Goal: Check status: Check status

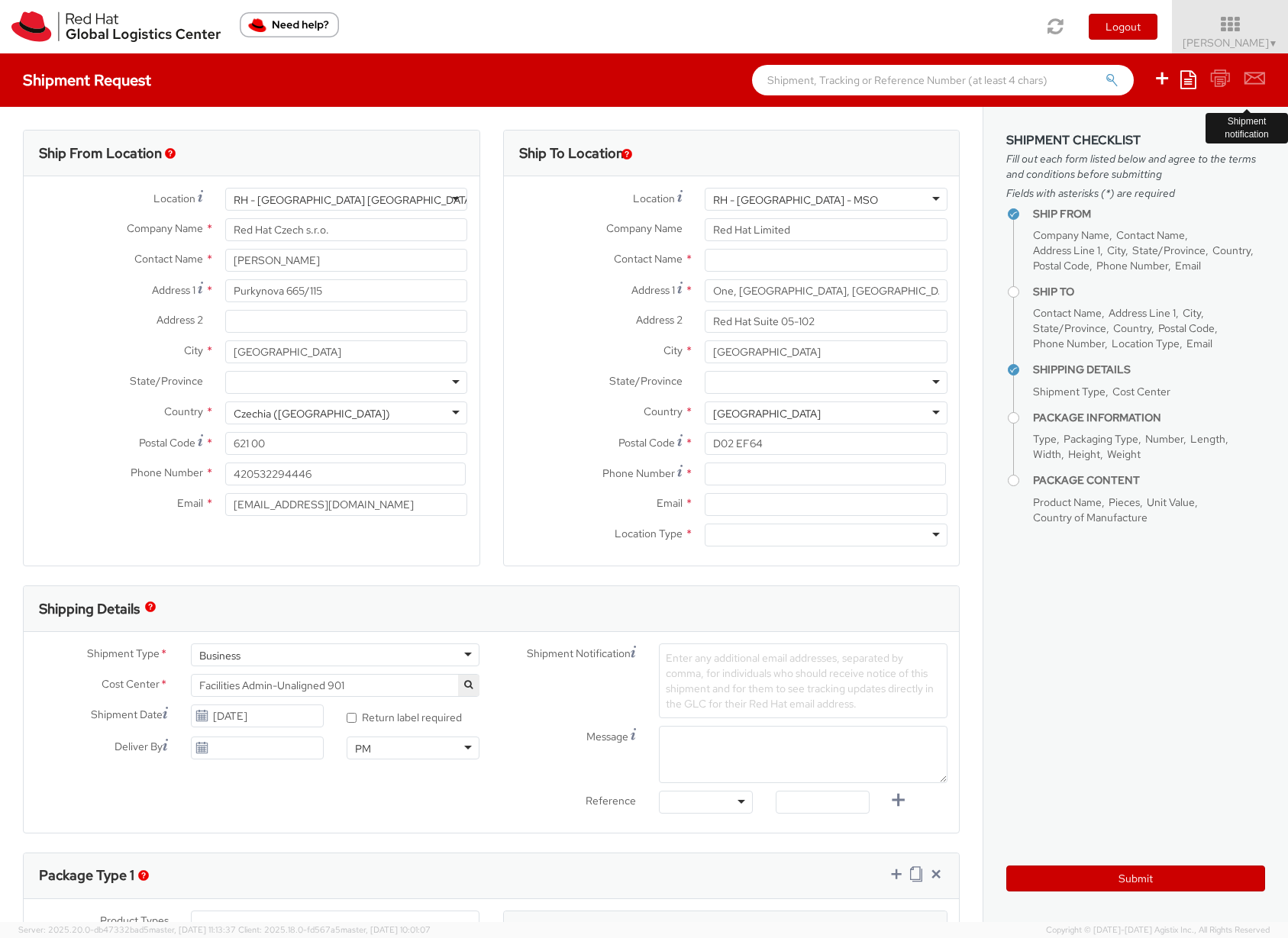
select select
click at [1237, 38] on span "Sona Mala ▼" at bounding box center [1230, 43] width 95 height 14
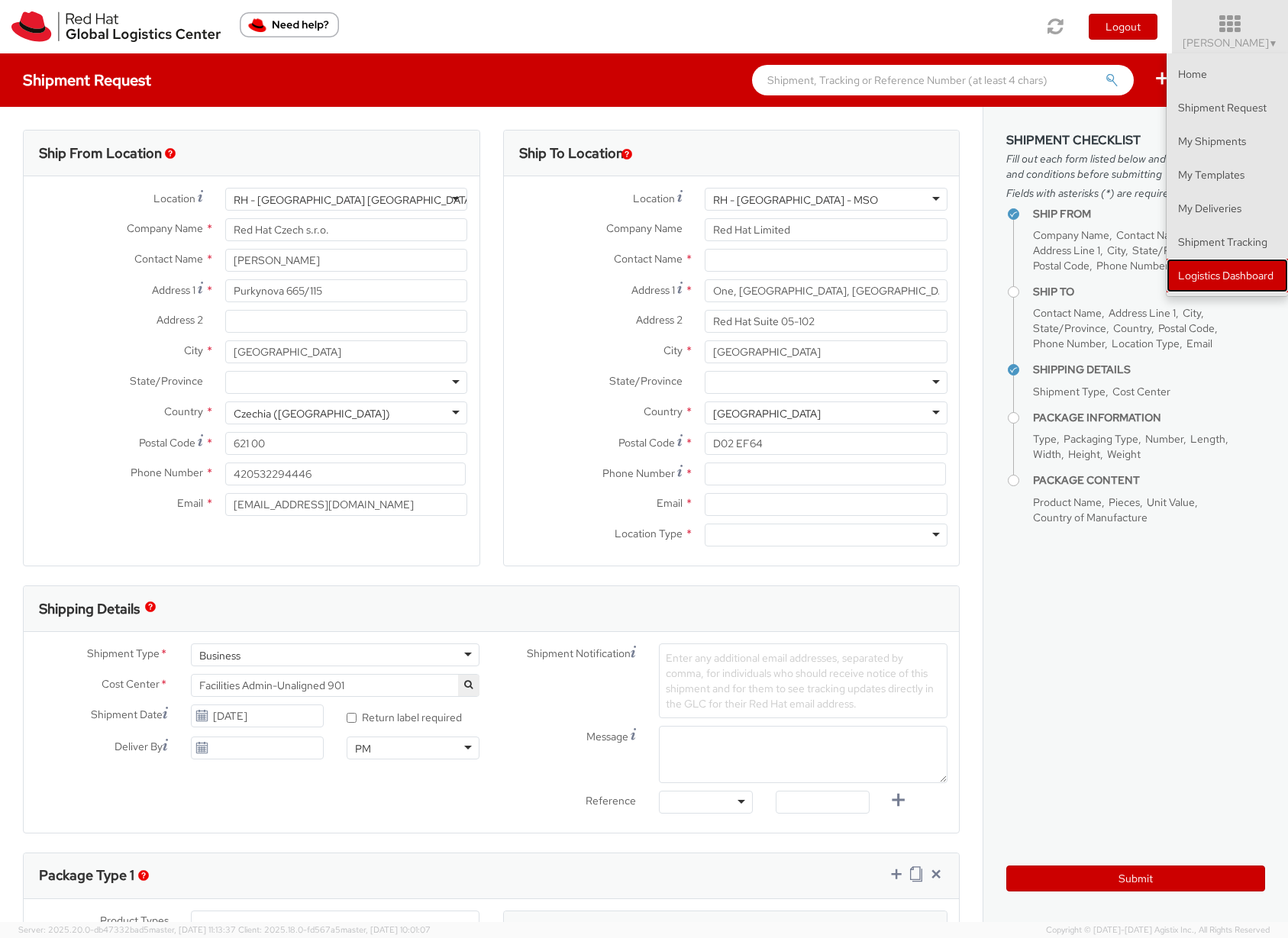
click at [1227, 273] on link "Logistics Dashboard" at bounding box center [1227, 276] width 121 height 34
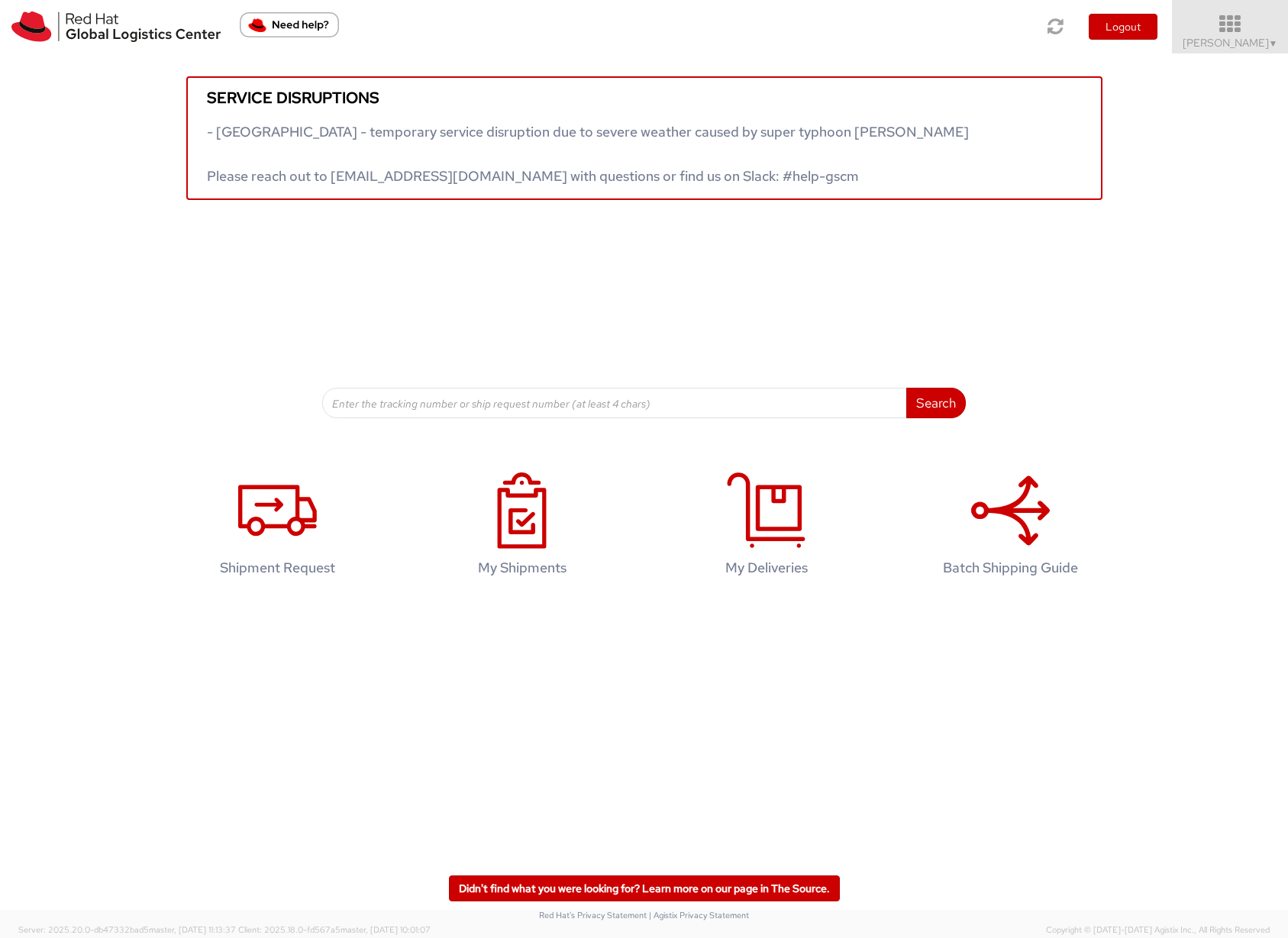
click at [1240, 42] on span "Sona Mala ▼" at bounding box center [1230, 43] width 95 height 14
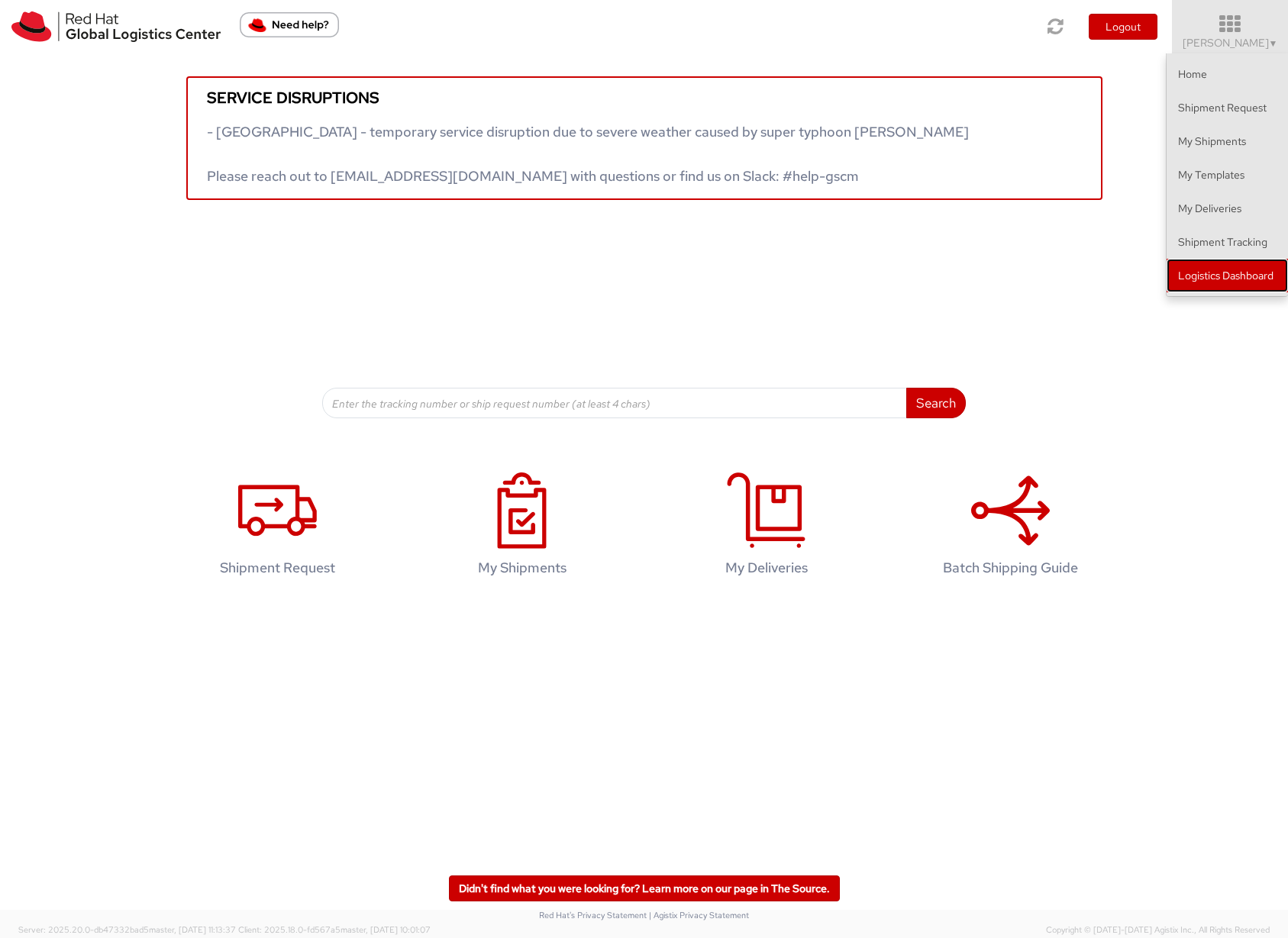
click at [1237, 275] on link "Logistics Dashboard" at bounding box center [1227, 276] width 121 height 34
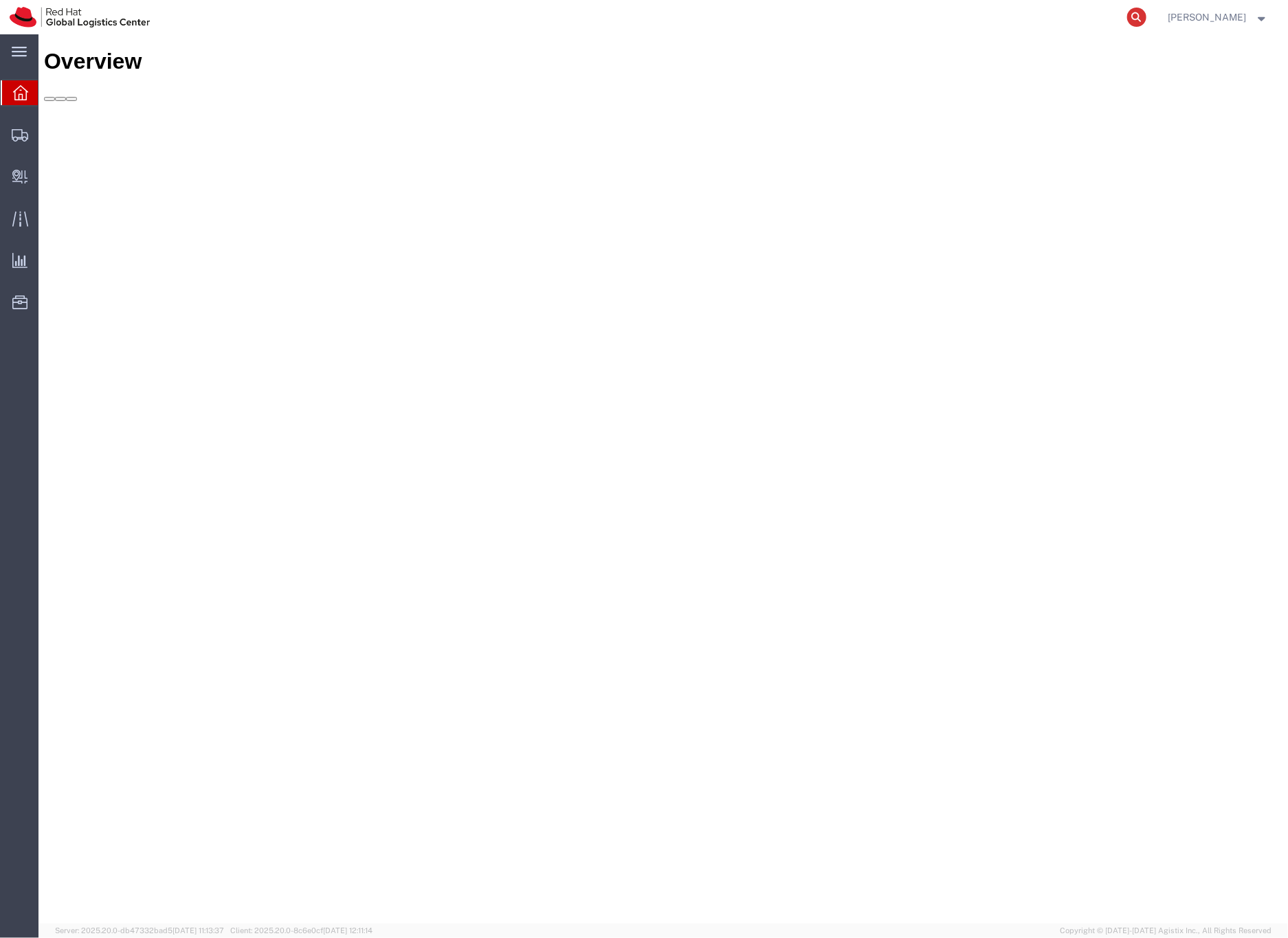
click at [1146, 19] on icon at bounding box center [1137, 17] width 19 height 19
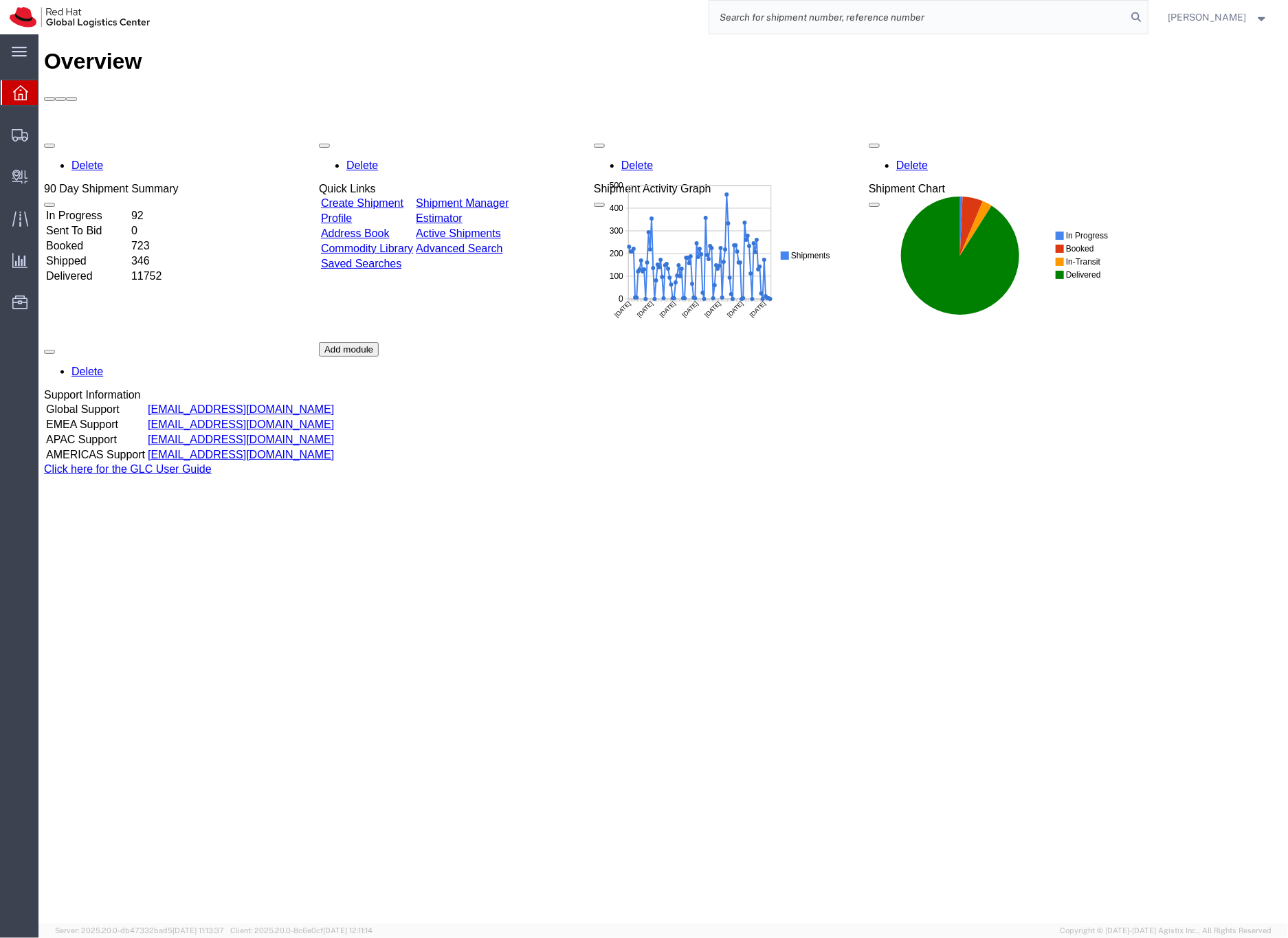
click at [955, 12] on input "search" at bounding box center [918, 17] width 418 height 33
paste input "56964033"
type input "56964033"
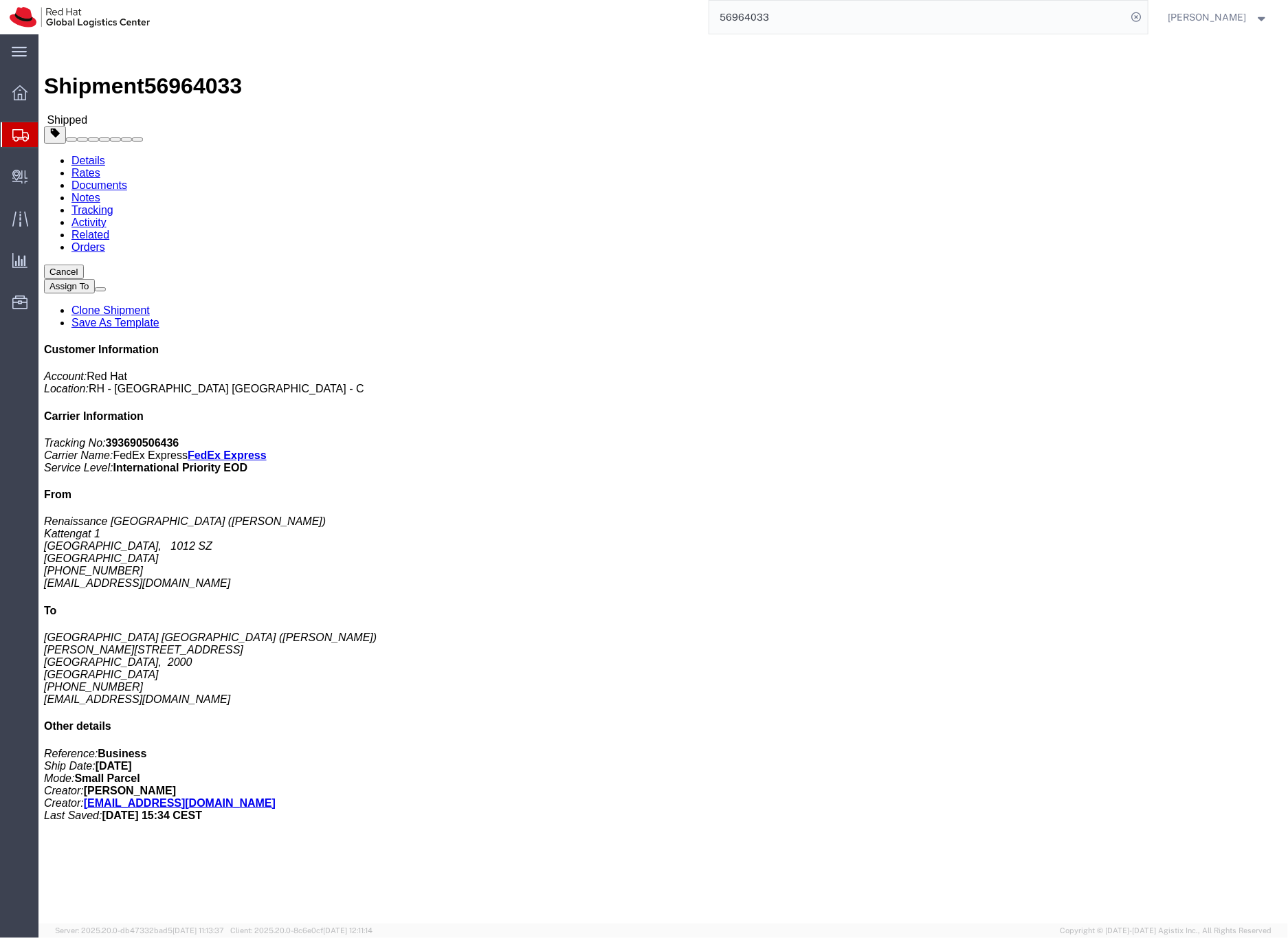
click b "393690506436"
copy b "393690506436"
